Goal: Check status: Check status

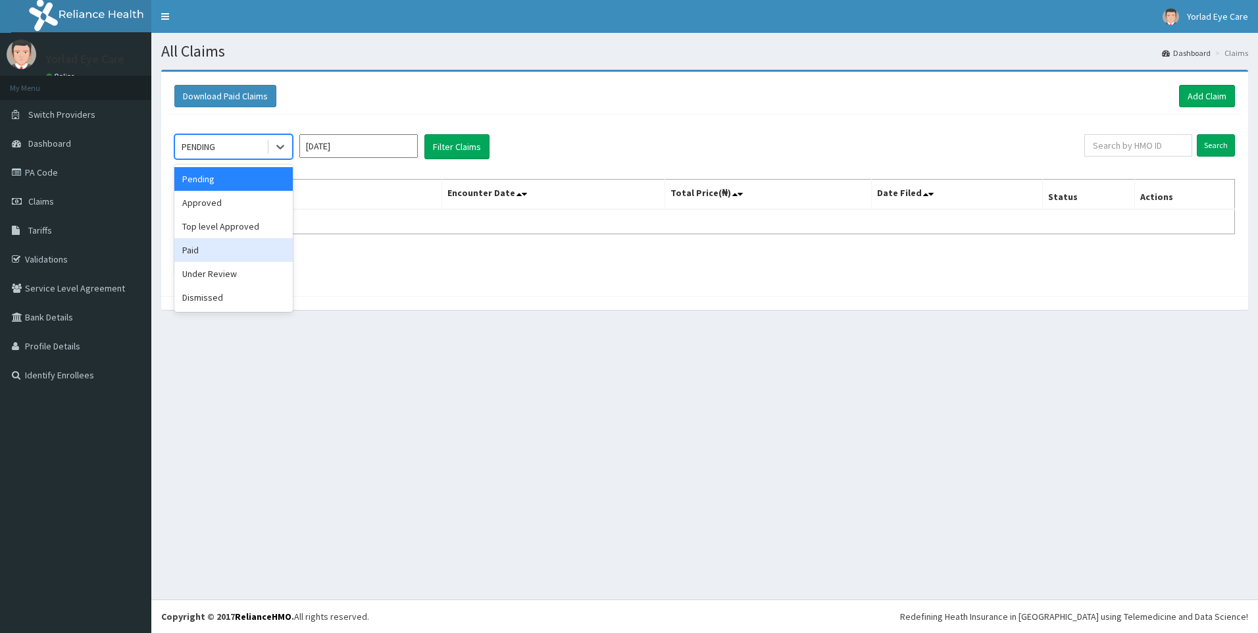
click at [205, 253] on div "Paid" at bounding box center [233, 250] width 118 height 24
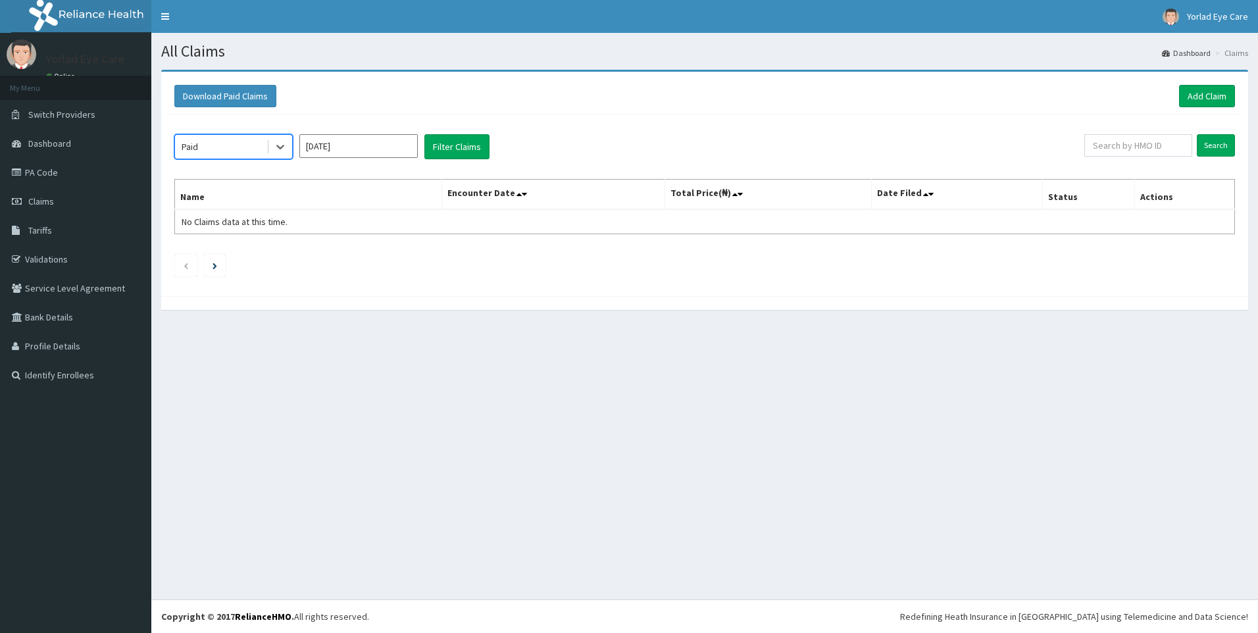
click at [319, 149] on input "[DATE]" at bounding box center [358, 146] width 118 height 24
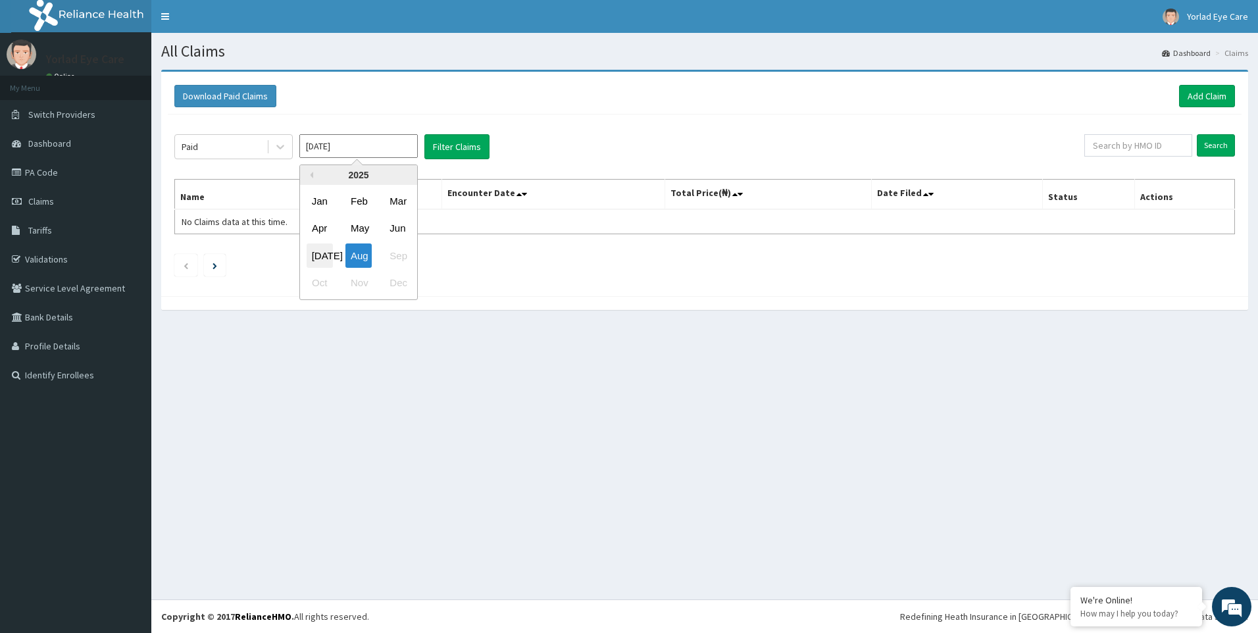
click at [318, 246] on div "[DATE]" at bounding box center [320, 255] width 26 height 24
click at [461, 155] on button "Filter Claims" at bounding box center [456, 146] width 65 height 25
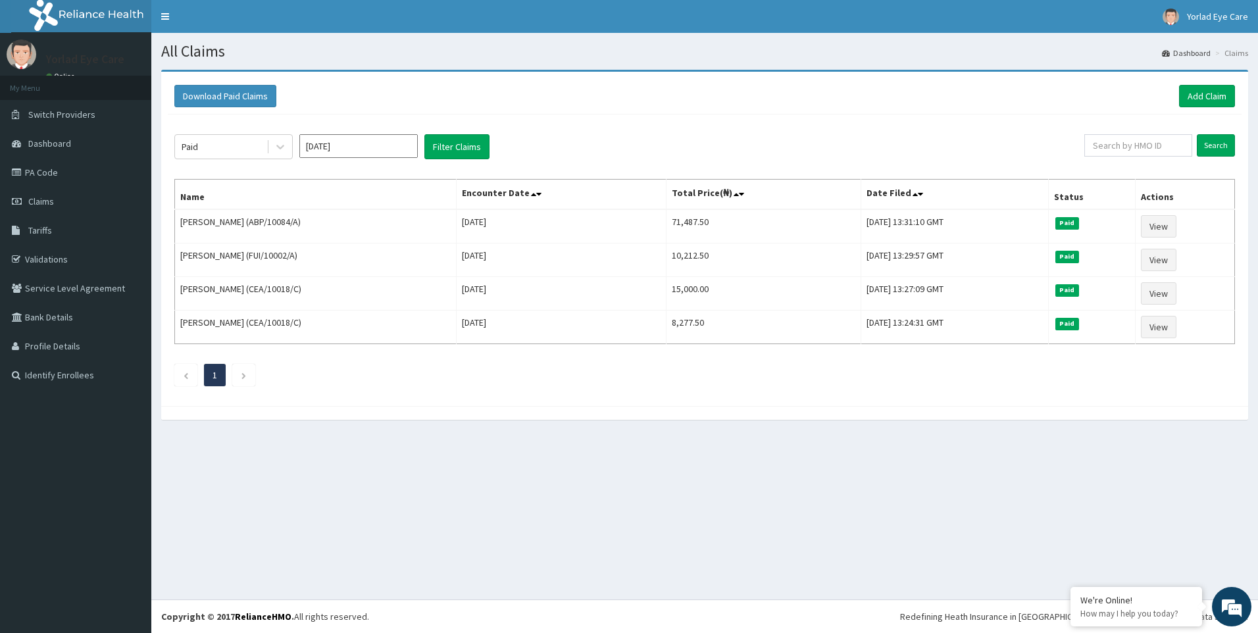
click at [704, 113] on div "Download Paid Claims Add Claim" at bounding box center [705, 96] width 1074 height 36
click at [255, 143] on div "Paid" at bounding box center [220, 146] width 91 height 21
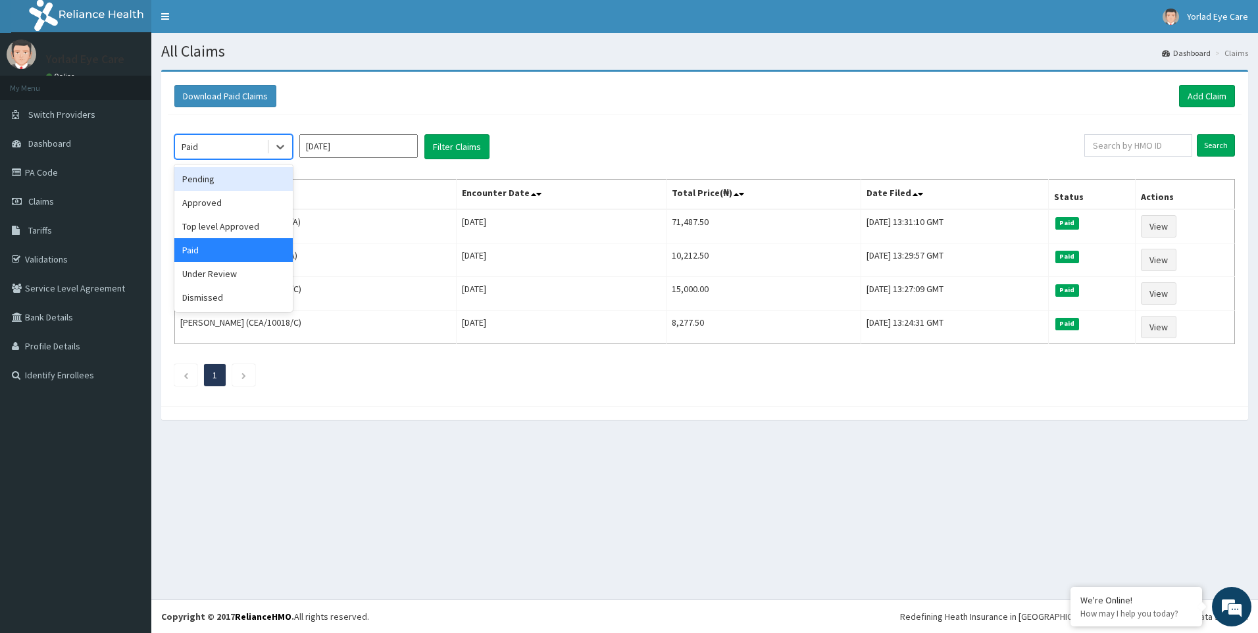
click at [347, 130] on div "option Paid, selected. option Pending focused, 1 of 6. 6 results available. Use…" at bounding box center [705, 256] width 1074 height 285
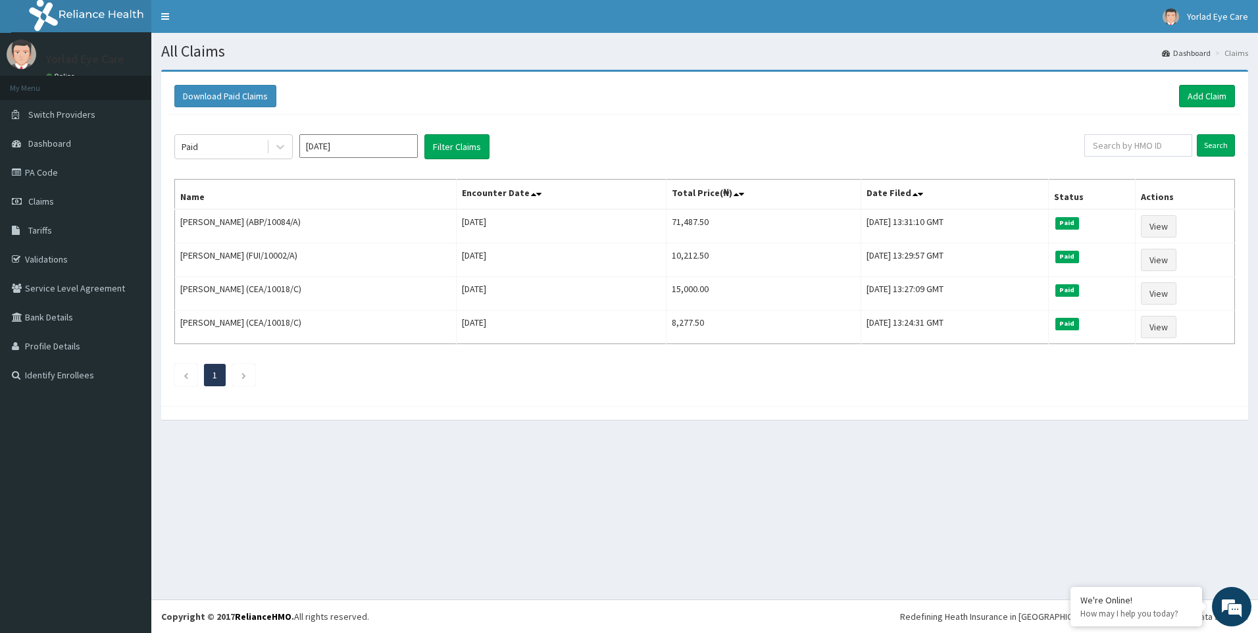
click at [351, 147] on input "[DATE]" at bounding box center [358, 146] width 118 height 24
click at [347, 261] on div "Aug" at bounding box center [358, 255] width 26 height 24
click at [445, 149] on button "Filter Claims" at bounding box center [456, 146] width 65 height 25
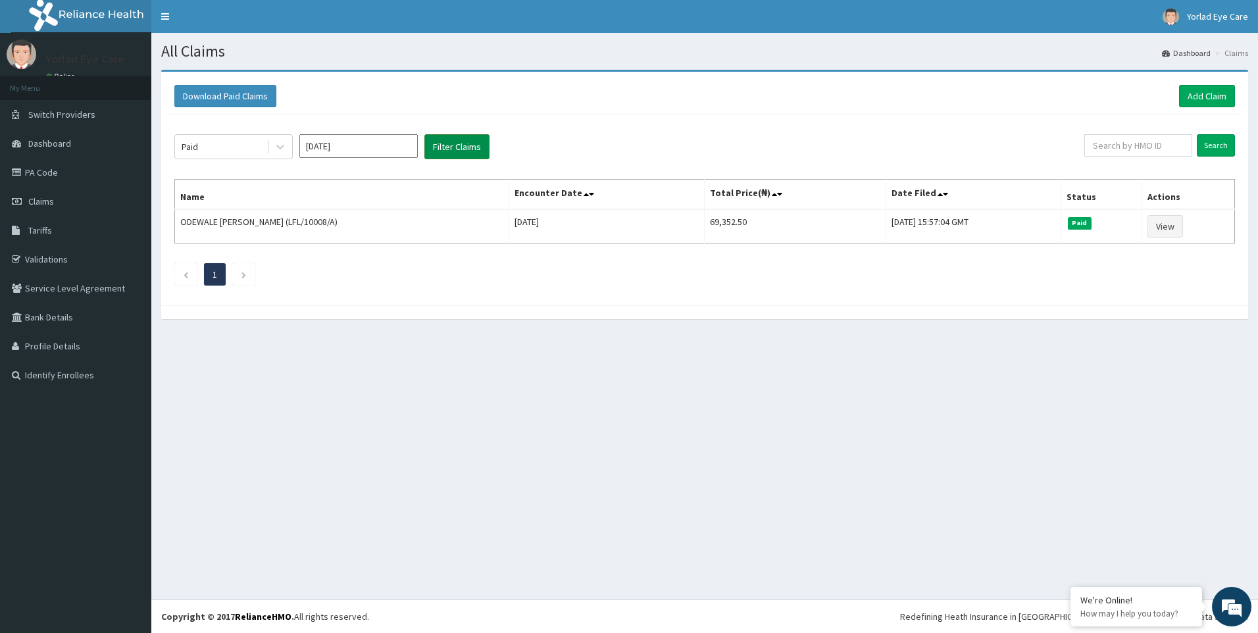
click at [449, 145] on button "Filter Claims" at bounding box center [456, 146] width 65 height 25
click at [255, 145] on div "Paid" at bounding box center [220, 146] width 91 height 21
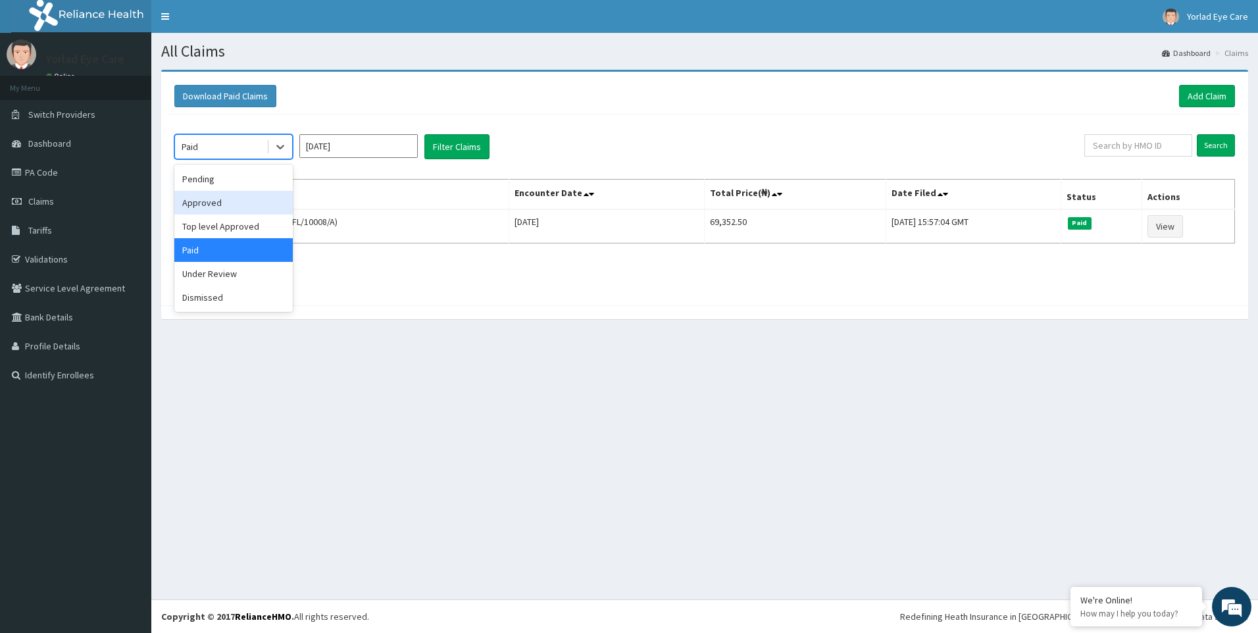
click at [239, 203] on div "Approved" at bounding box center [233, 203] width 118 height 24
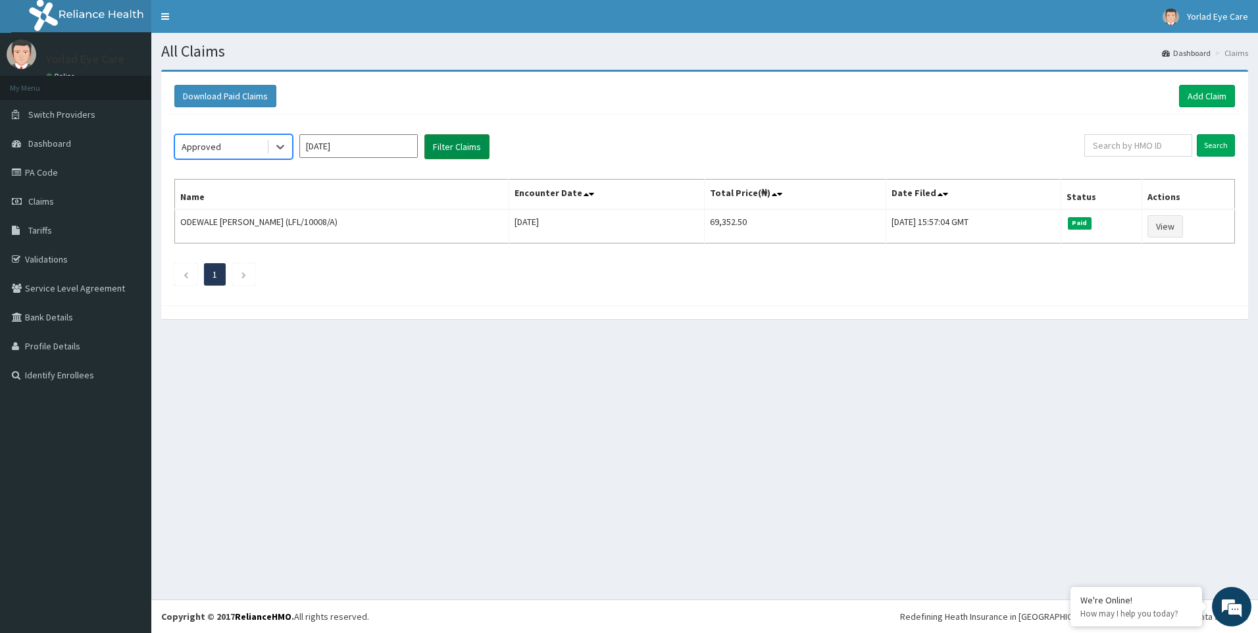
click at [432, 144] on button "Filter Claims" at bounding box center [456, 146] width 65 height 25
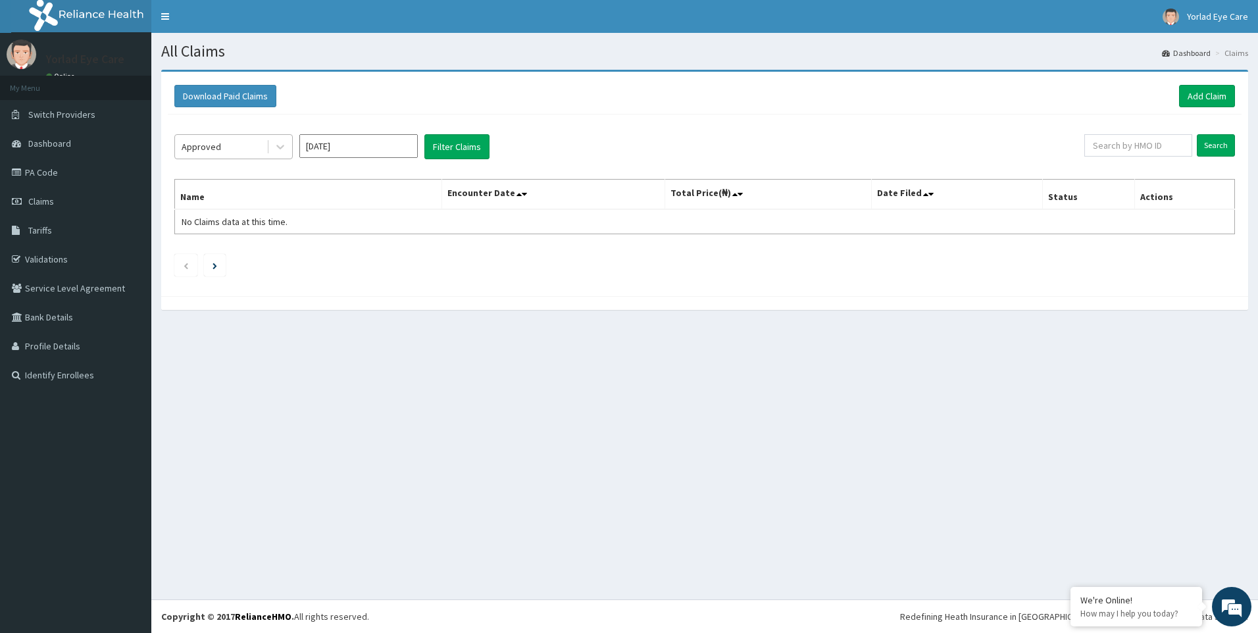
click at [257, 143] on div "Approved" at bounding box center [220, 146] width 91 height 21
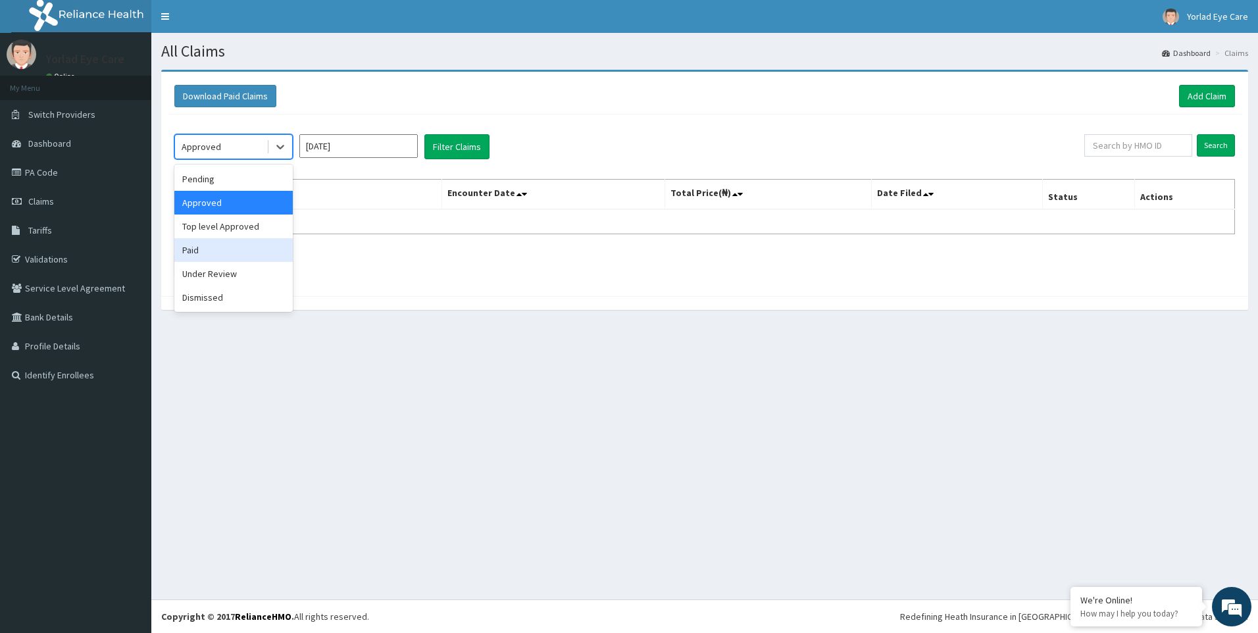
click at [232, 246] on div "Paid" at bounding box center [233, 250] width 118 height 24
click at [374, 152] on input "[DATE]" at bounding box center [358, 146] width 118 height 24
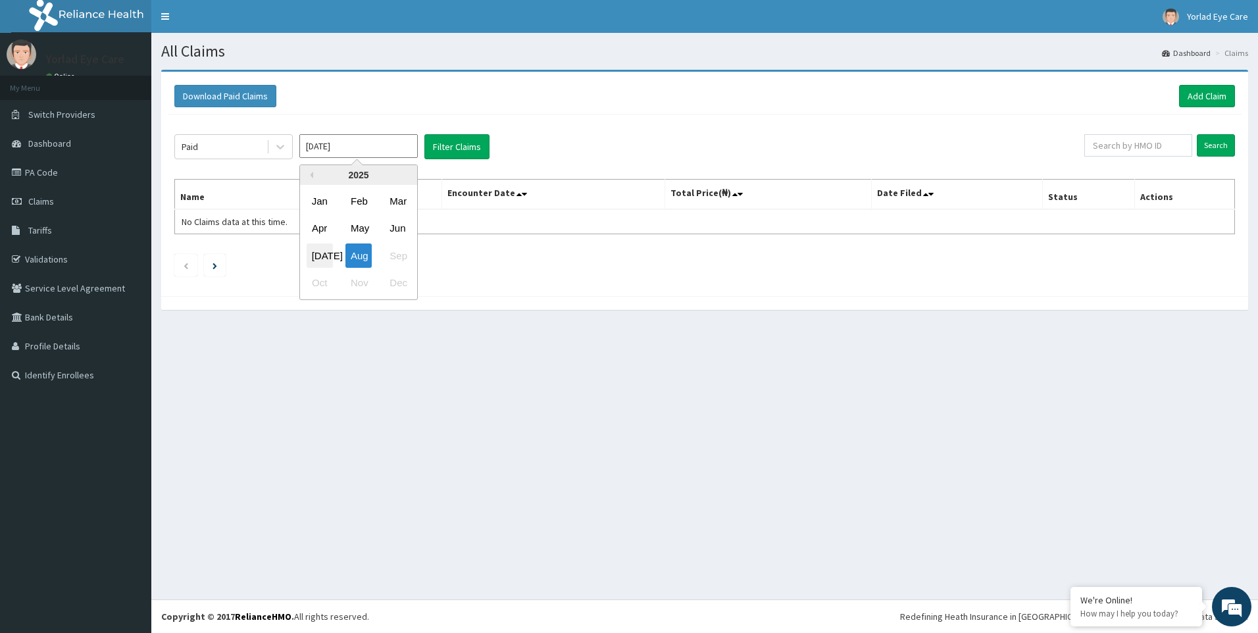
click at [329, 255] on div "[DATE]" at bounding box center [320, 255] width 26 height 24
click at [440, 154] on button "Filter Claims" at bounding box center [456, 146] width 65 height 25
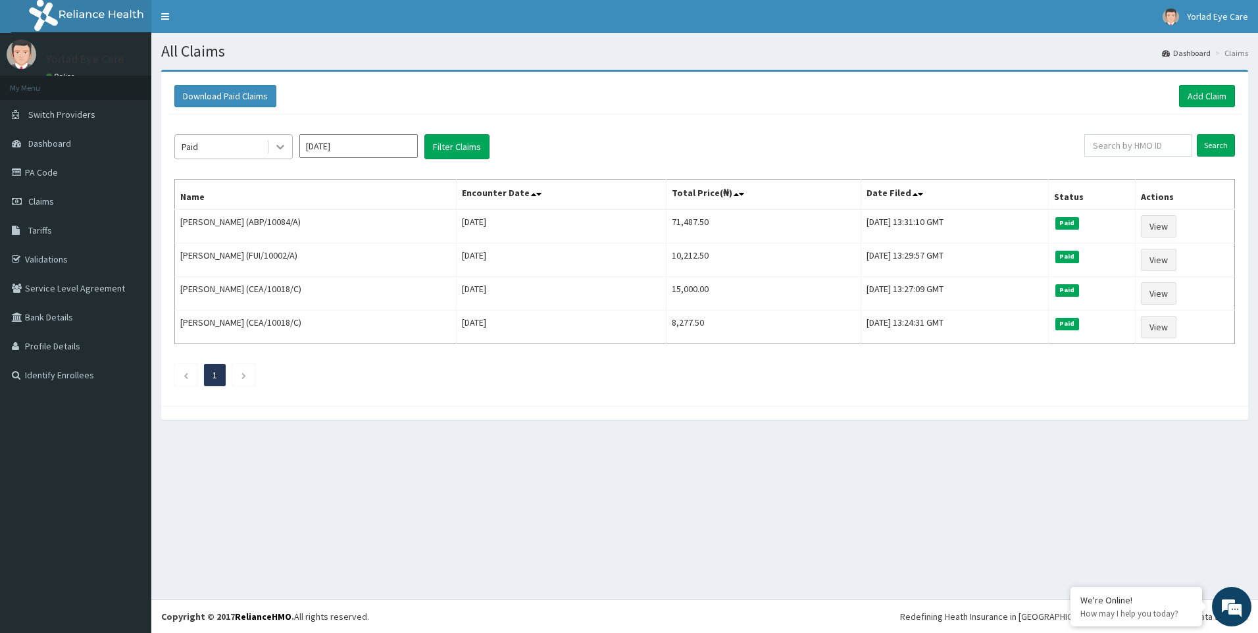
click at [277, 144] on icon at bounding box center [280, 146] width 13 height 13
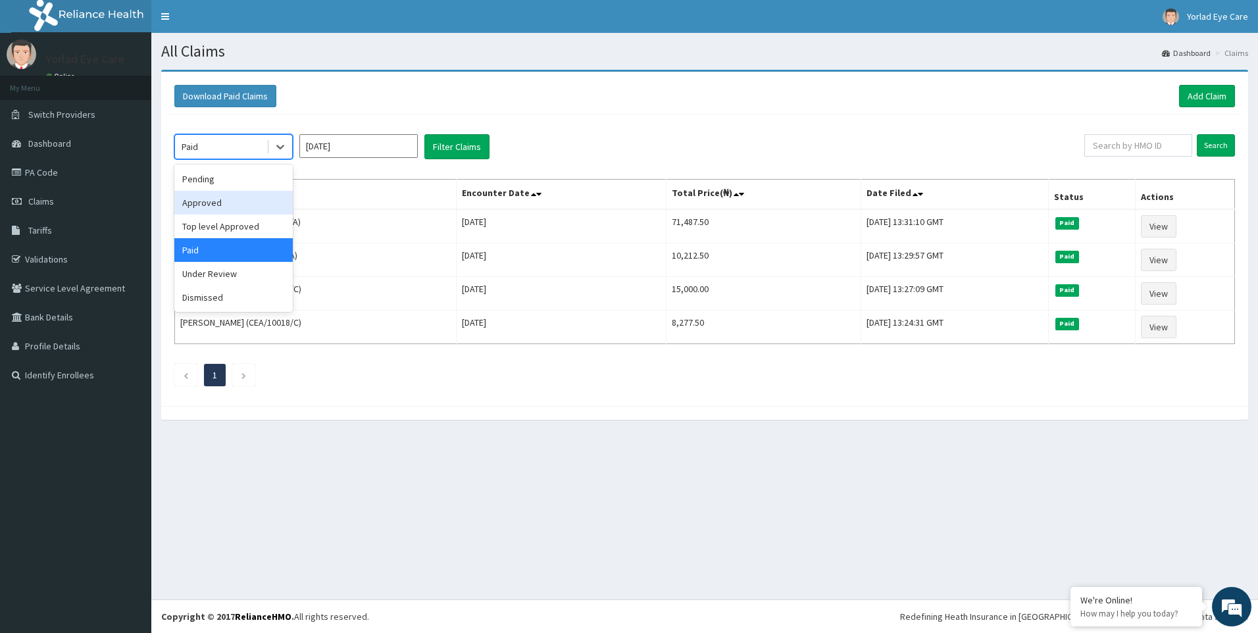
click at [407, 130] on div "option Paid, selected. option Approved focused, 2 of 6. 6 results available. Us…" at bounding box center [705, 256] width 1074 height 285
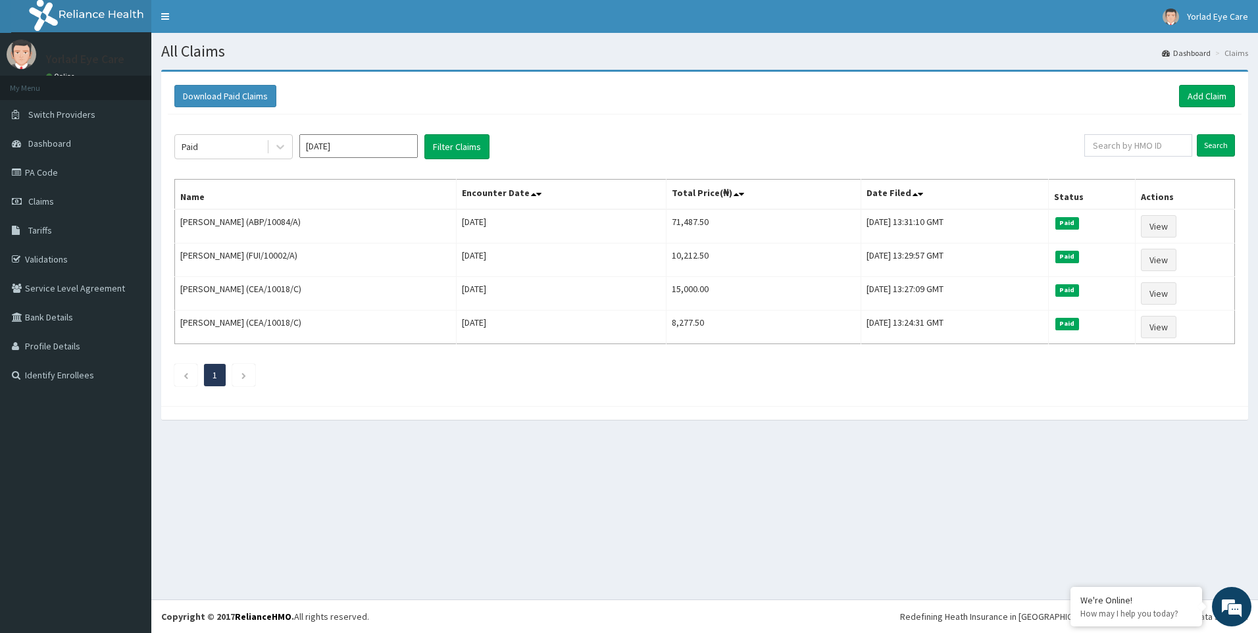
click at [395, 144] on input "[DATE]" at bounding box center [358, 146] width 118 height 24
click at [353, 255] on div "Aug" at bounding box center [358, 255] width 26 height 24
type input "[DATE]"
click at [468, 150] on button "Filter Claims" at bounding box center [456, 146] width 65 height 25
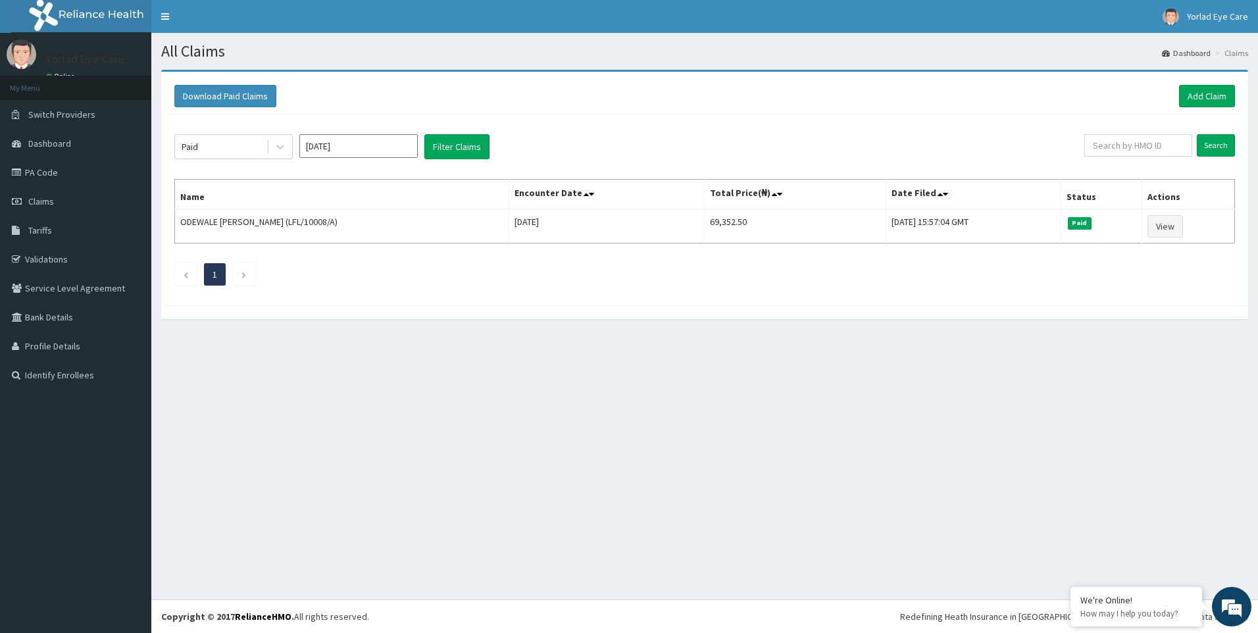
click at [611, 104] on div "Download Paid Claims Add Claim" at bounding box center [704, 96] width 1061 height 22
